Goal: Task Accomplishment & Management: Manage account settings

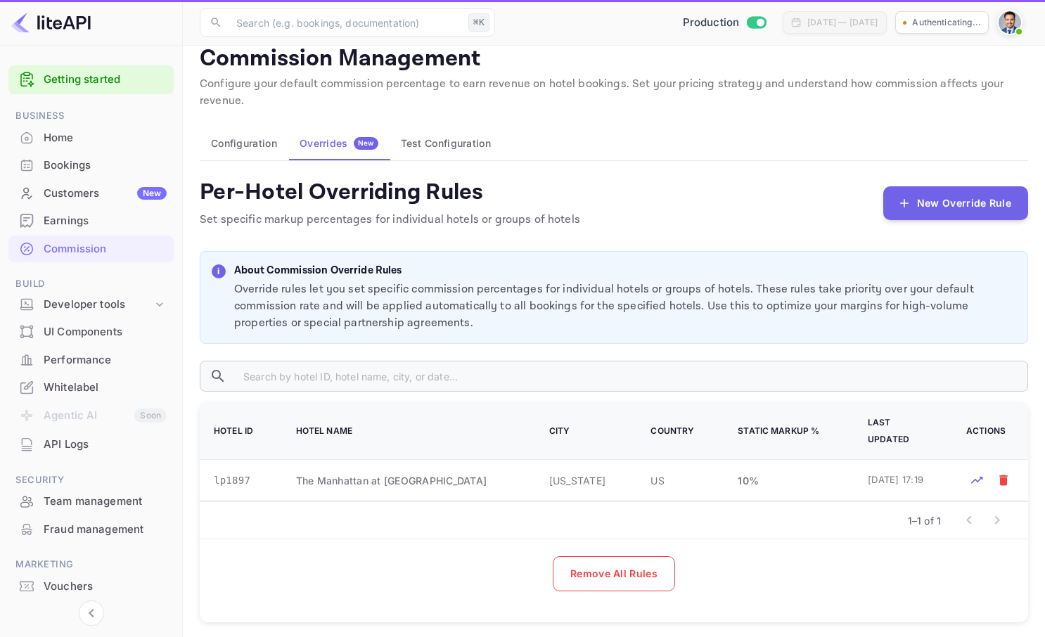
scroll to position [18, 0]
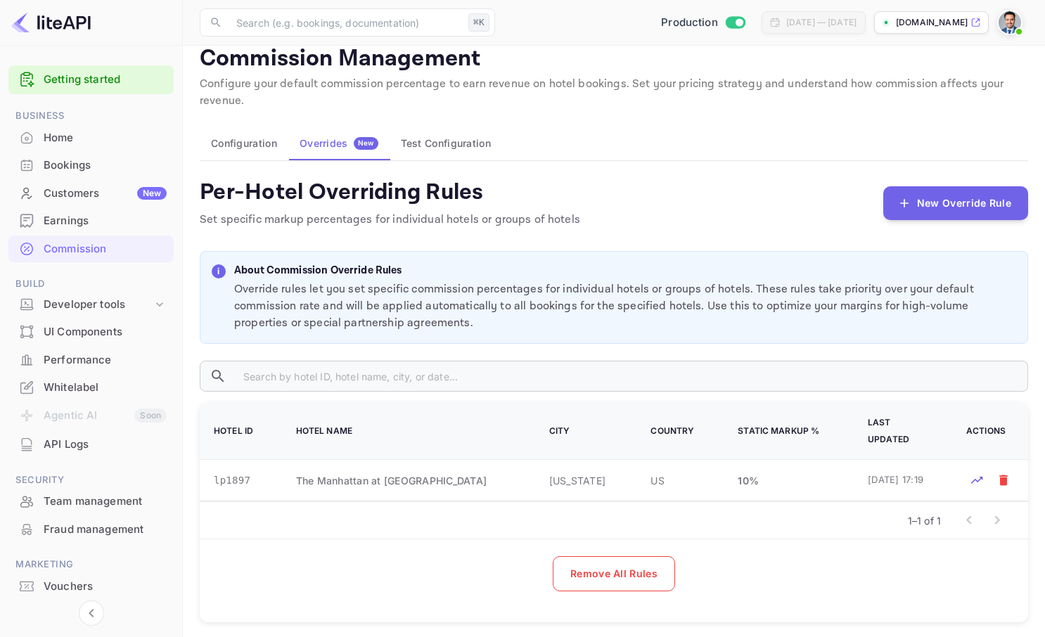
click at [1015, 18] on img at bounding box center [1010, 22] width 23 height 23
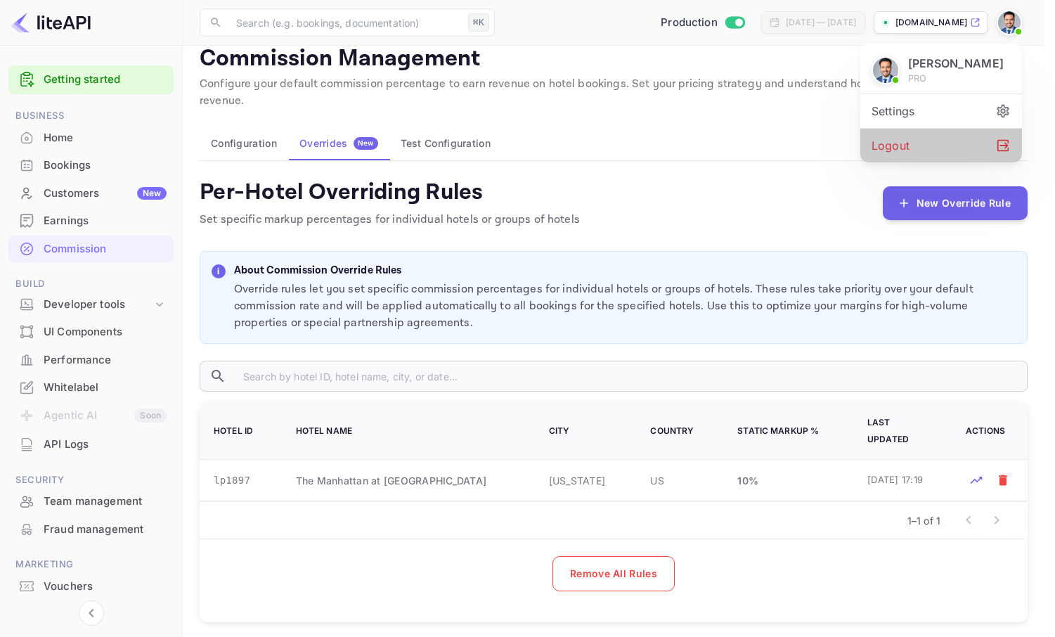
click at [942, 161] on div "Logout" at bounding box center [942, 146] width 162 height 34
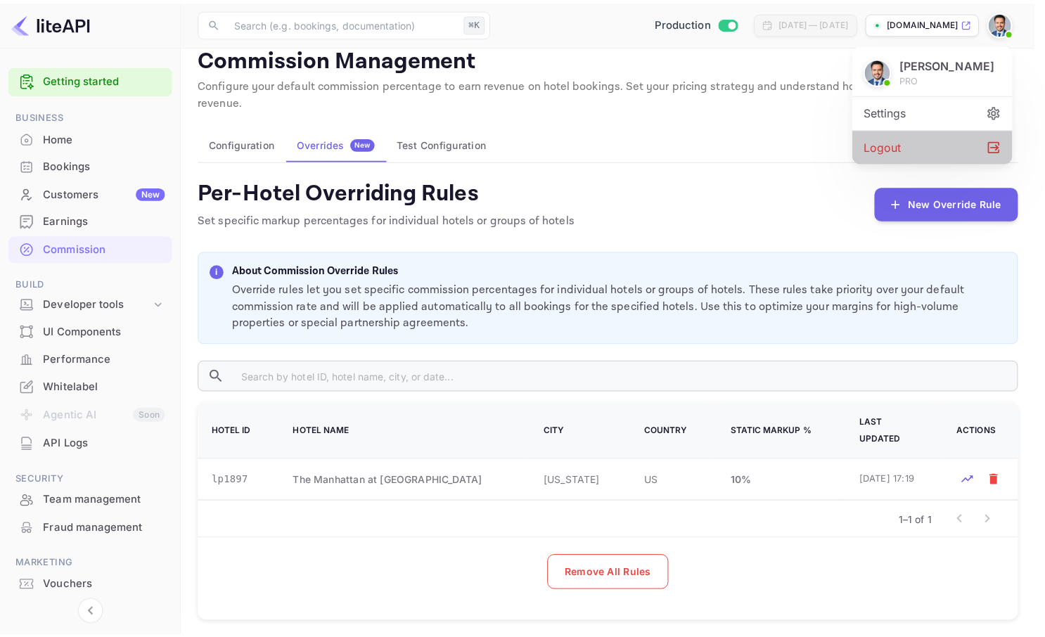
scroll to position [1, 0]
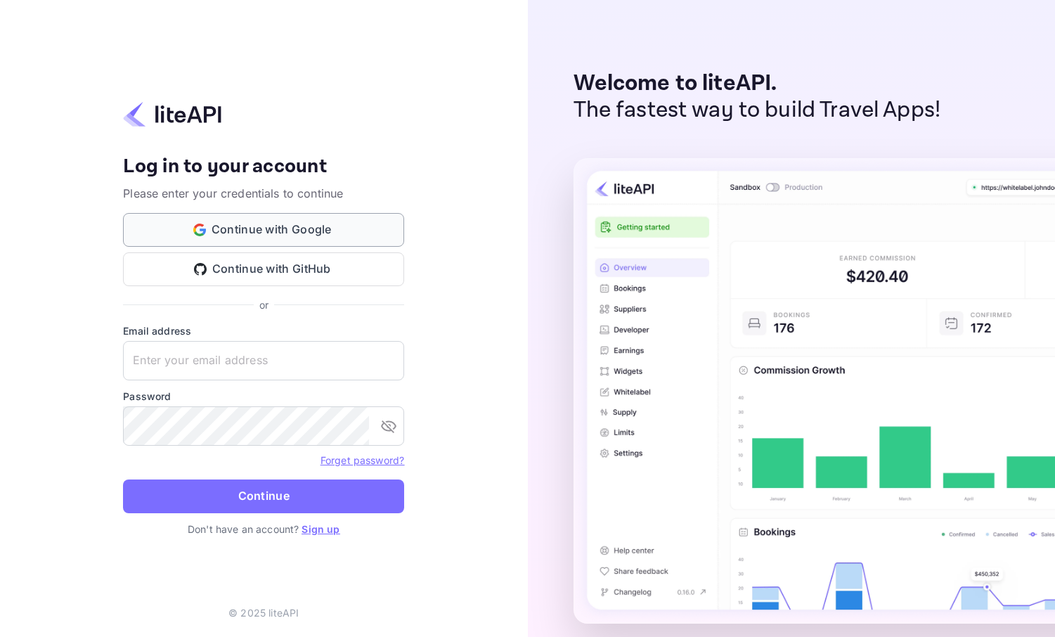
click at [303, 224] on button "Continue with Google" at bounding box center [263, 230] width 281 height 34
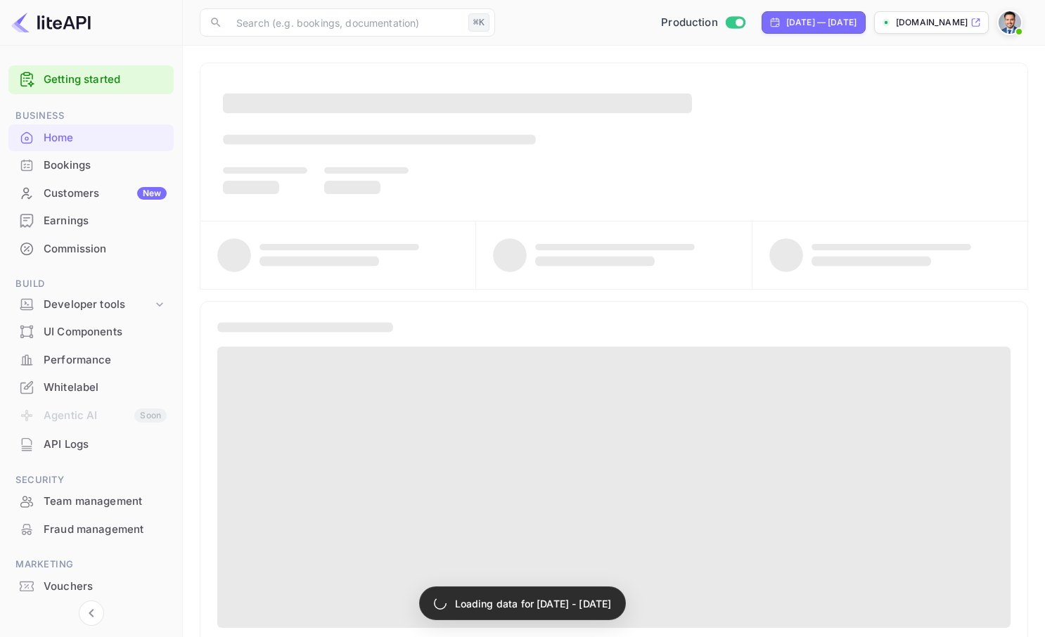
click at [92, 240] on div "Commission" at bounding box center [90, 249] width 165 height 27
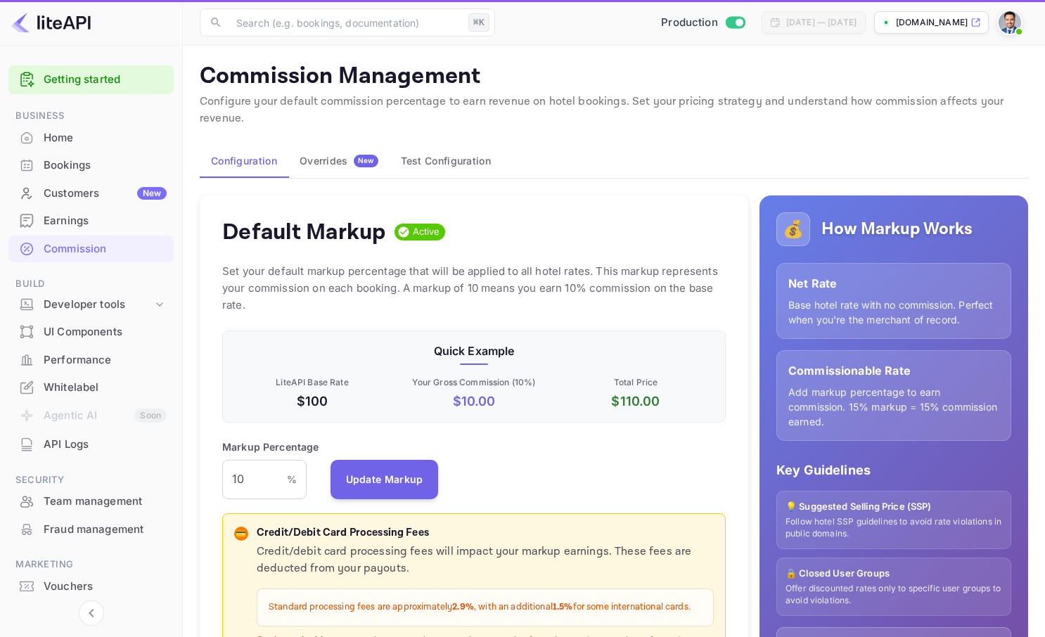
scroll to position [239, 493]
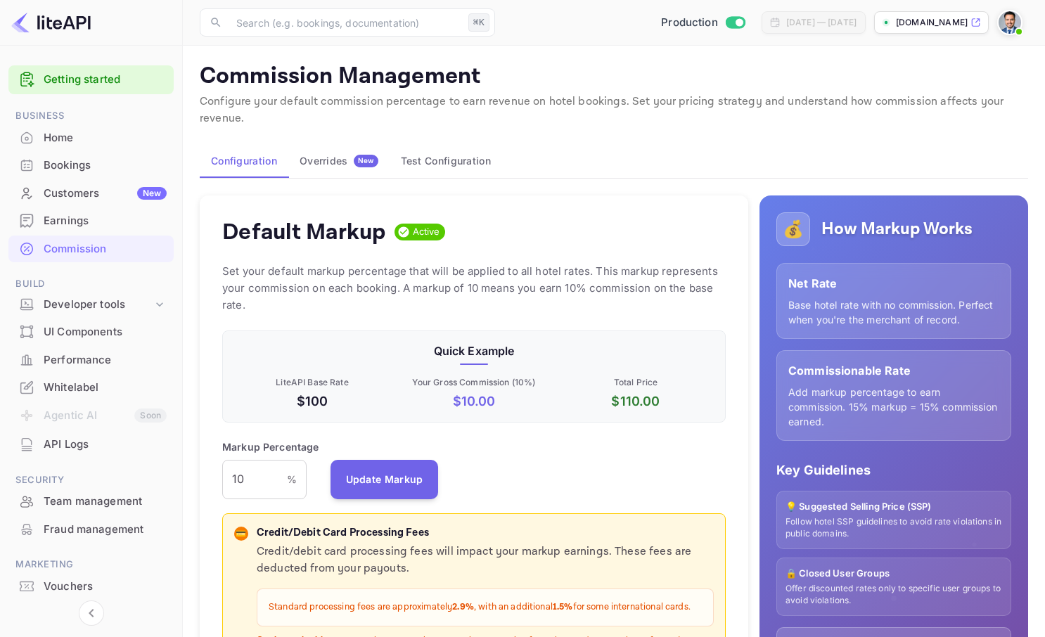
click at [332, 159] on div "Overrides New" at bounding box center [339, 161] width 79 height 13
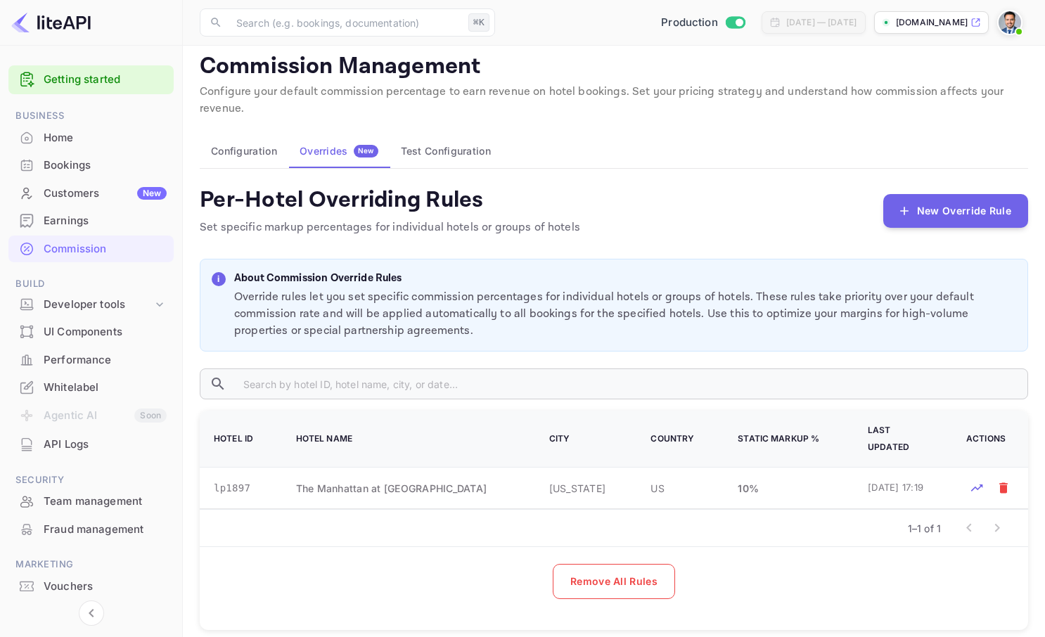
scroll to position [18, 0]
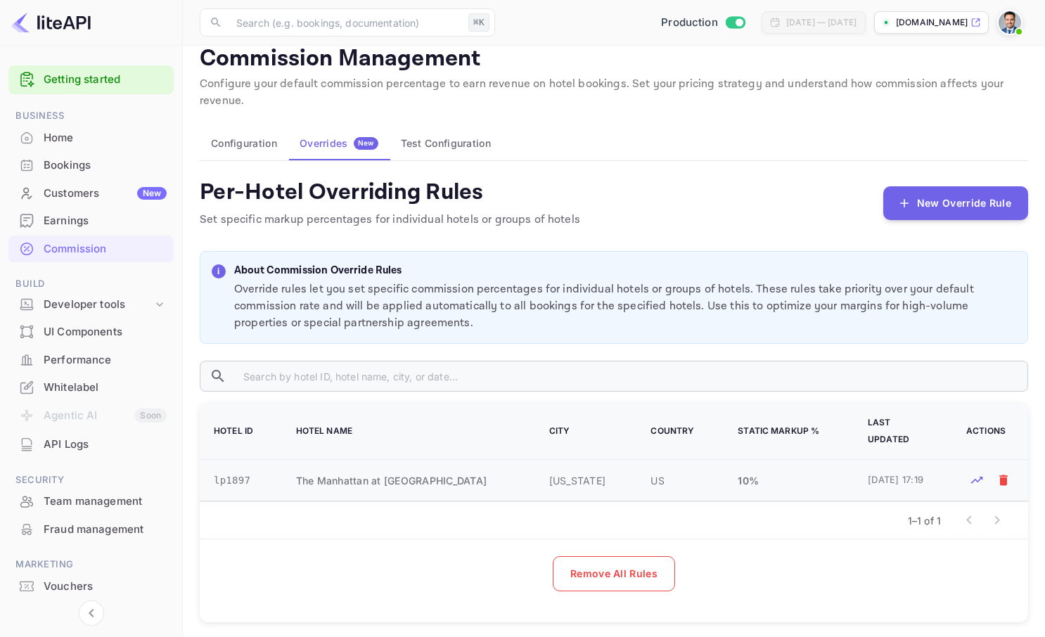
click at [595, 468] on td "[US_STATE]" at bounding box center [583, 480] width 102 height 41
click at [691, 470] on td "US" at bounding box center [677, 480] width 87 height 41
click at [756, 469] on td "10 %" at bounding box center [786, 480] width 130 height 41
click at [236, 466] on td "lp1897" at bounding box center [239, 480] width 79 height 41
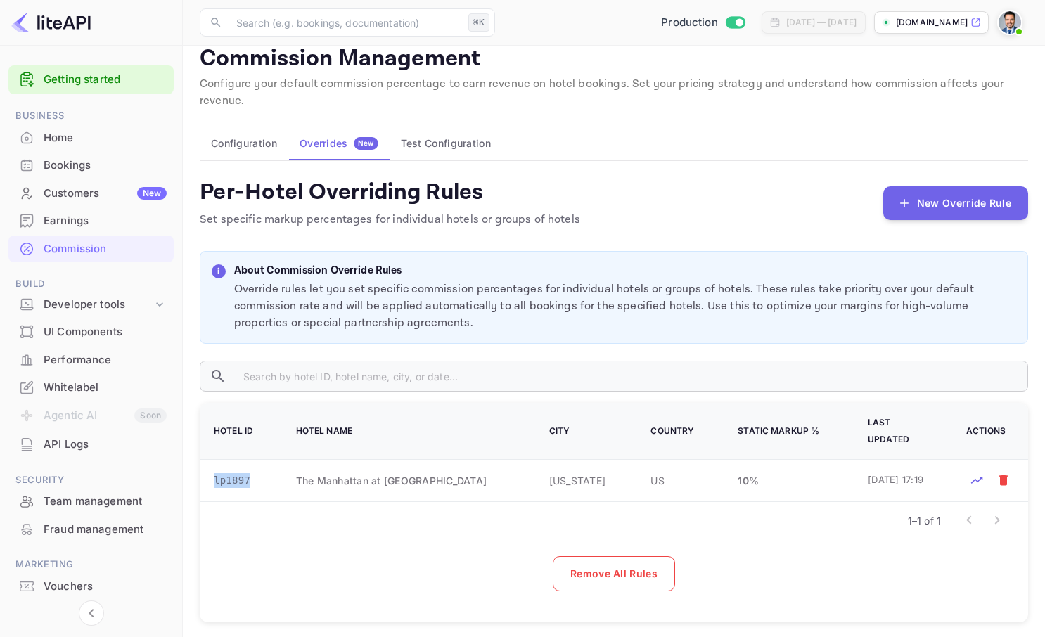
copy td "lp1897"
